Goal: Find specific page/section: Find specific page/section

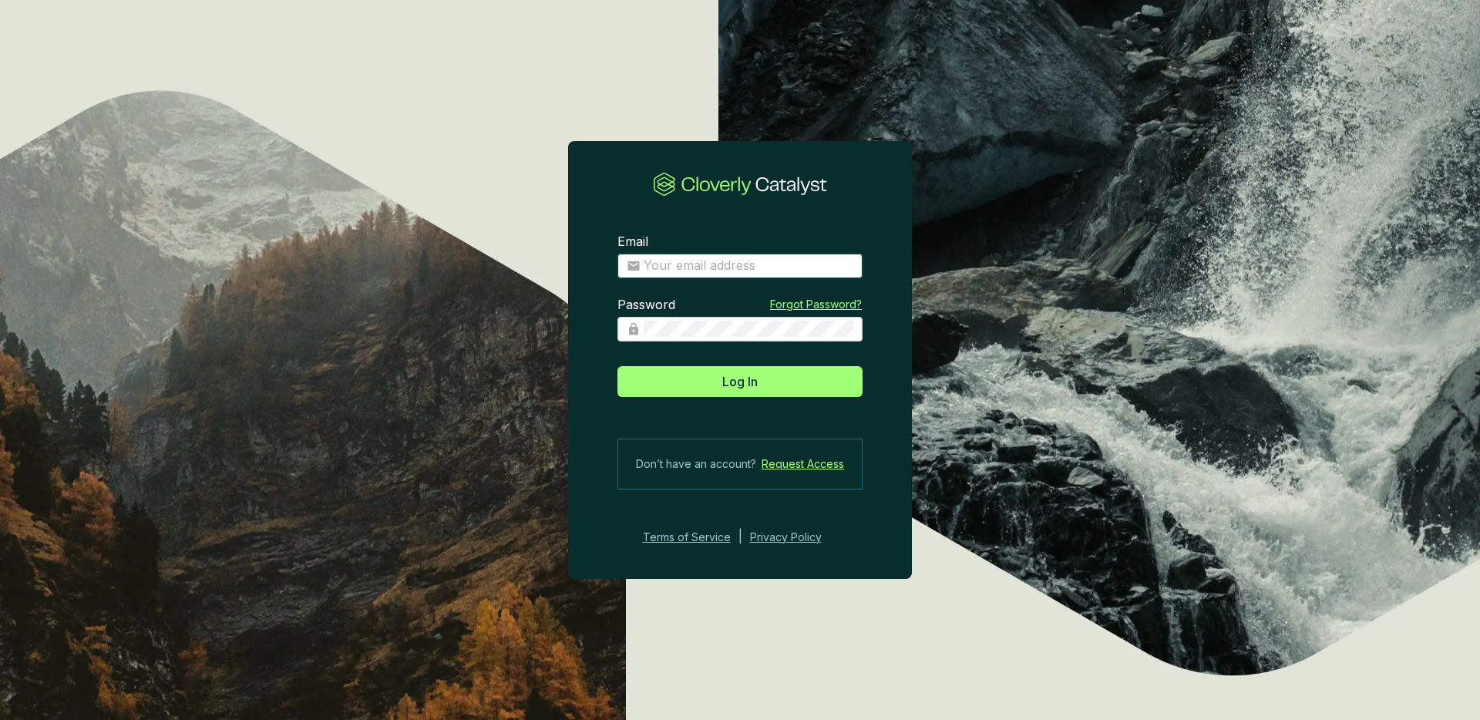
click at [647, 260] on input "Email" at bounding box center [749, 265] width 210 height 17
type input "[EMAIL_ADDRESS][DOMAIN_NAME]"
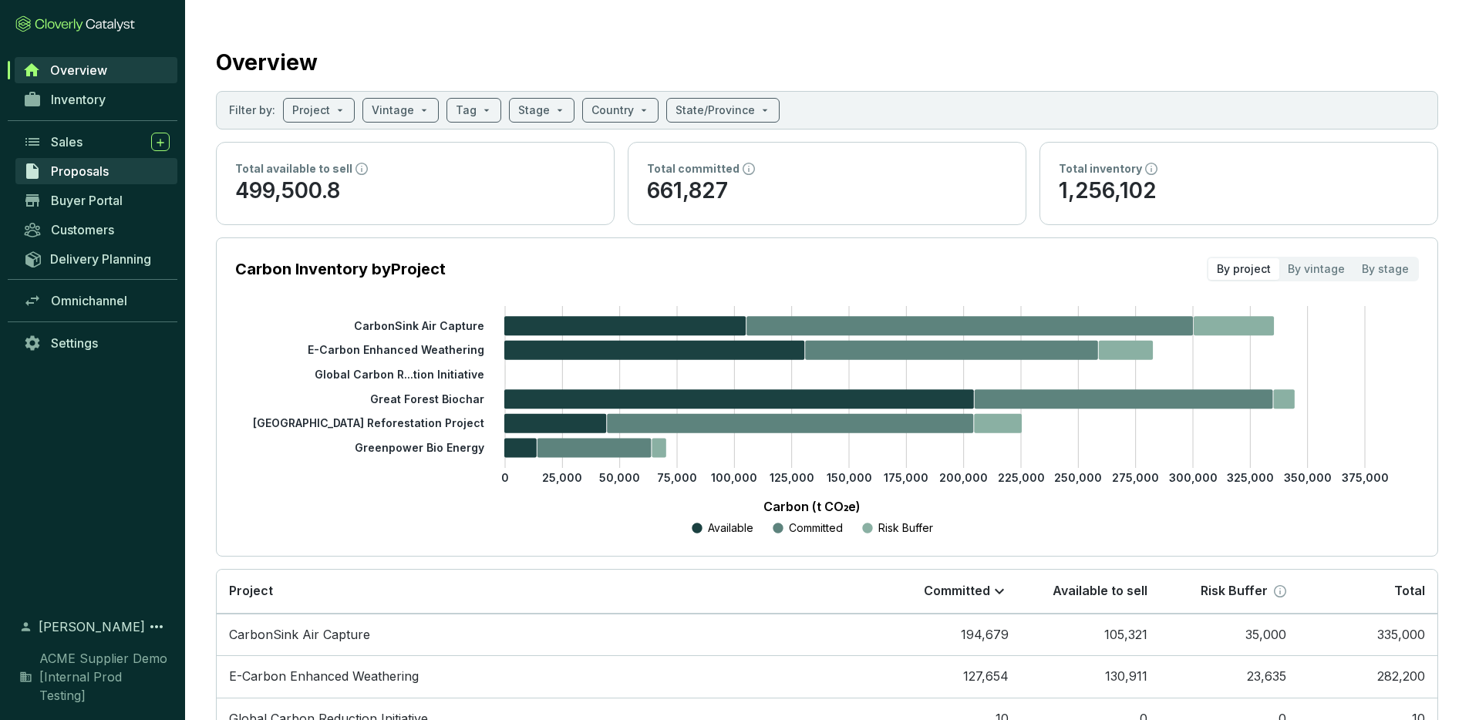
click at [75, 165] on span "Proposals" at bounding box center [80, 170] width 58 height 15
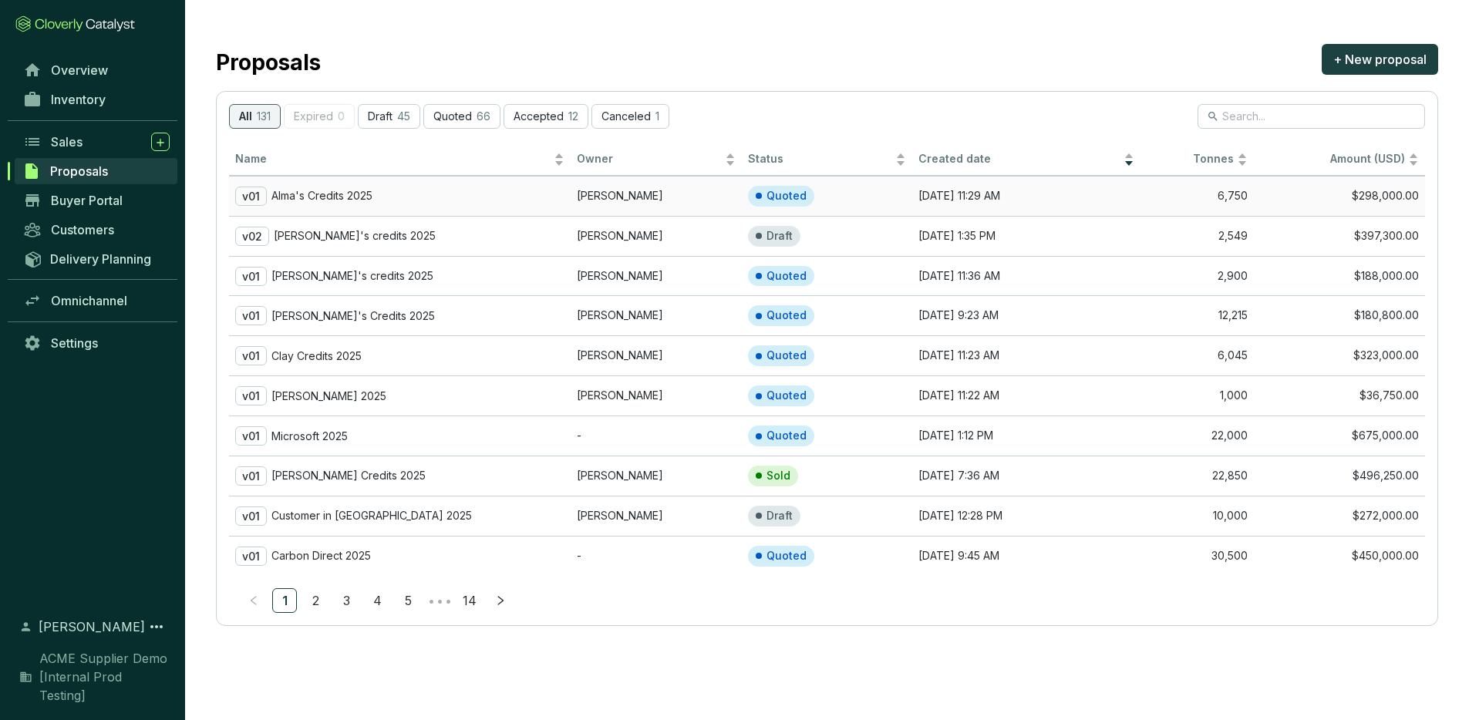
click at [366, 190] on p "Alma's Credits 2025" at bounding box center [321, 196] width 101 height 14
